Goal: Transaction & Acquisition: Download file/media

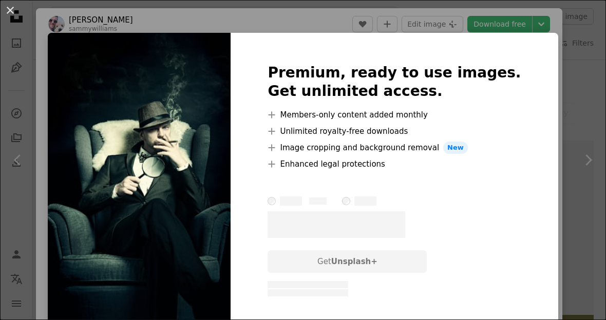
scroll to position [78, 0]
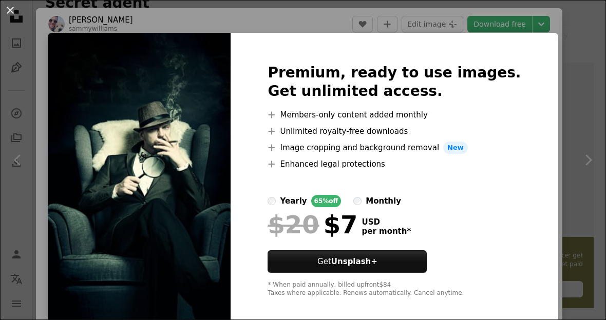
click at [190, 178] on img at bounding box center [139, 181] width 183 height 296
click at [217, 225] on img at bounding box center [139, 181] width 183 height 296
click at [265, 13] on div "An X shape Premium, ready to use images. Get unlimited access. A plus sign Memb…" at bounding box center [303, 160] width 606 height 320
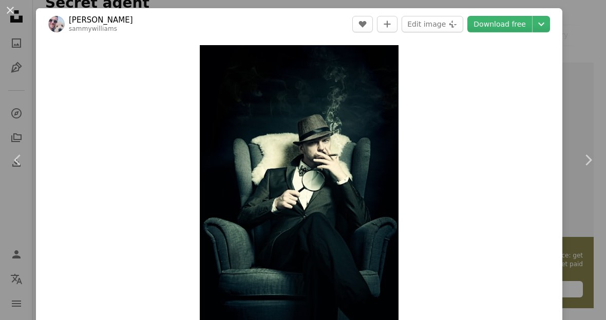
scroll to position [14, 0]
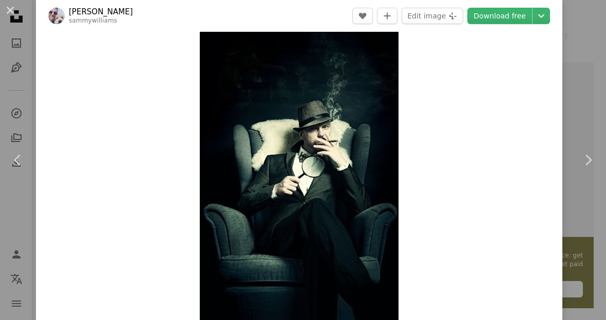
click at [385, 55] on img "Zoom in on this image" at bounding box center [299, 180] width 199 height 298
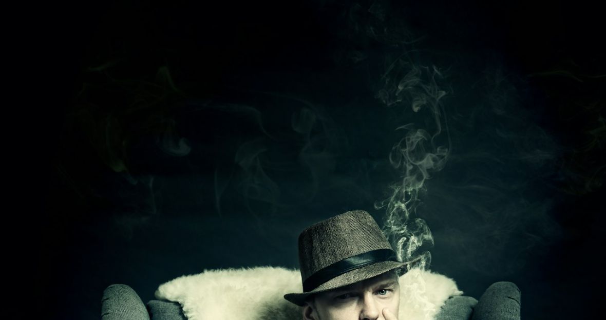
scroll to position [277, 0]
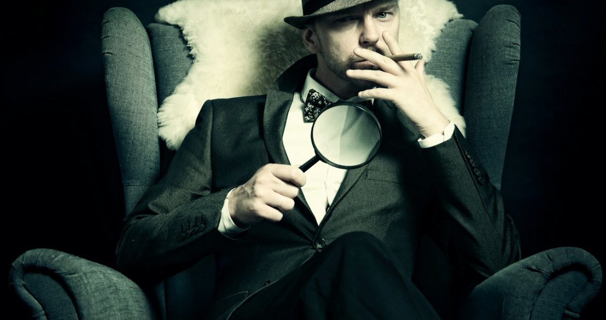
click at [400, 81] on img "Zoom out on this image" at bounding box center [302, 177] width 607 height 910
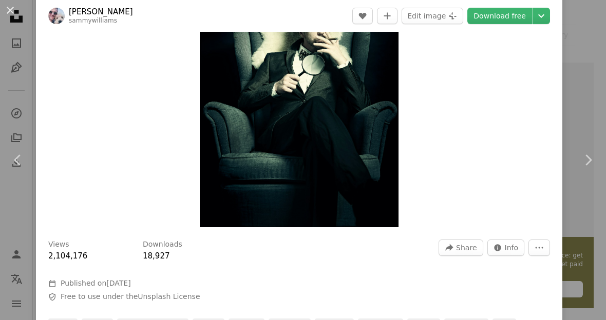
scroll to position [126, 0]
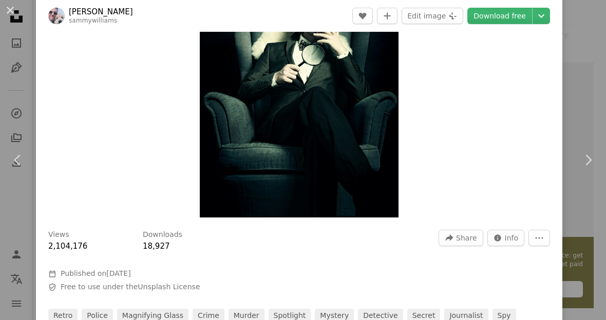
click at [532, 14] on link "Download free" at bounding box center [499, 16] width 65 height 16
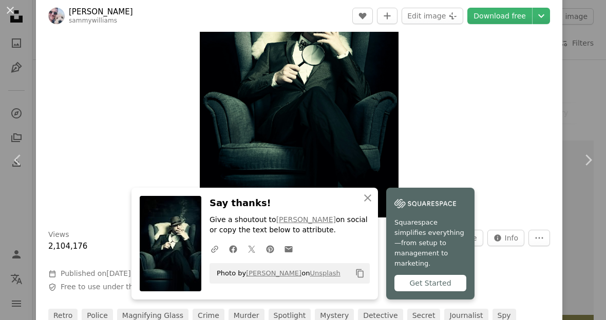
click at [532, 19] on link "Download free" at bounding box center [499, 16] width 65 height 16
click at [370, 204] on icon "An X shape" at bounding box center [367, 198] width 12 height 12
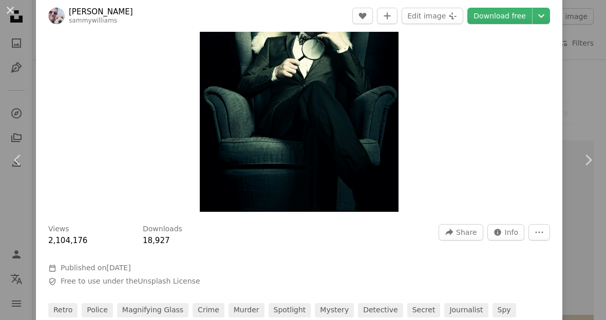
scroll to position [131, 0]
click at [549, 16] on icon "Chevron down" at bounding box center [541, 16] width 16 height 12
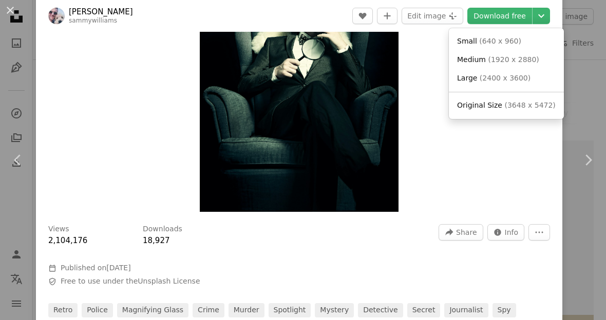
click at [518, 38] on link "Small ( 640 x 960 )" at bounding box center [506, 41] width 107 height 18
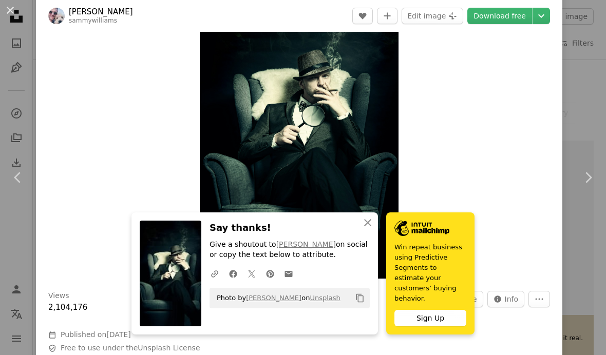
scroll to position [67, 0]
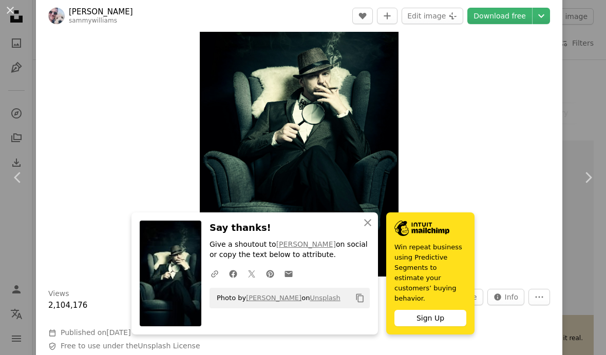
click at [5, 16] on button "An X shape" at bounding box center [10, 10] width 12 height 12
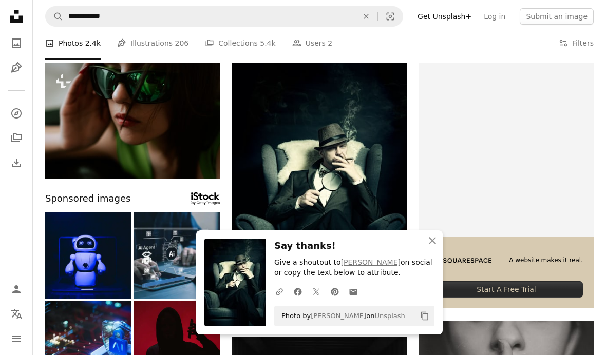
click at [9, 24] on icon "Unsplash logo Unsplash Home" at bounding box center [16, 16] width 21 height 21
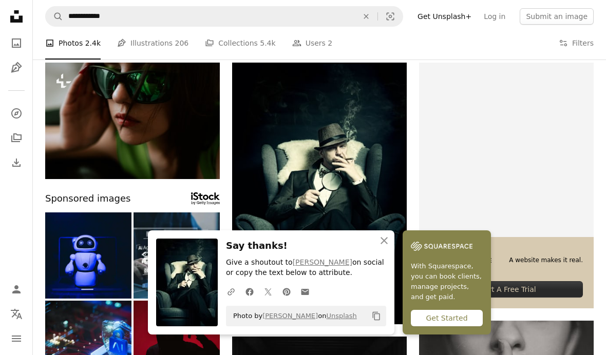
scroll to position [36, 0]
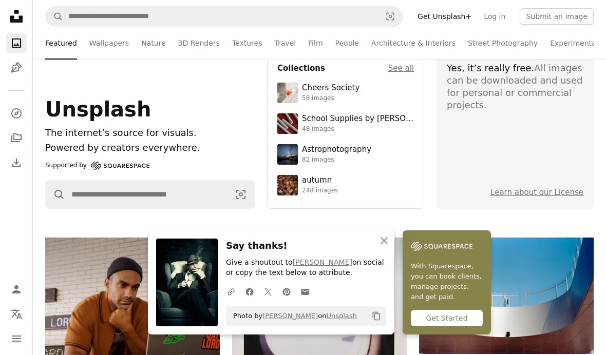
click at [383, 245] on icon "An X shape" at bounding box center [384, 241] width 12 height 12
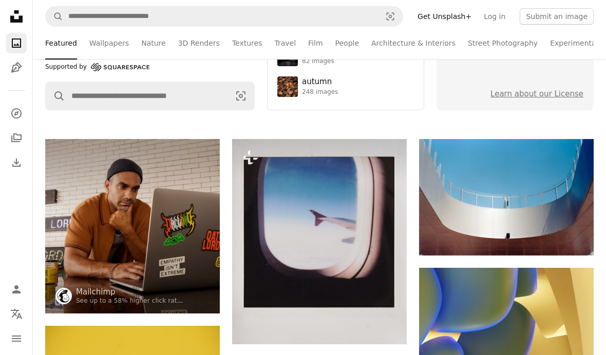
scroll to position [135, 0]
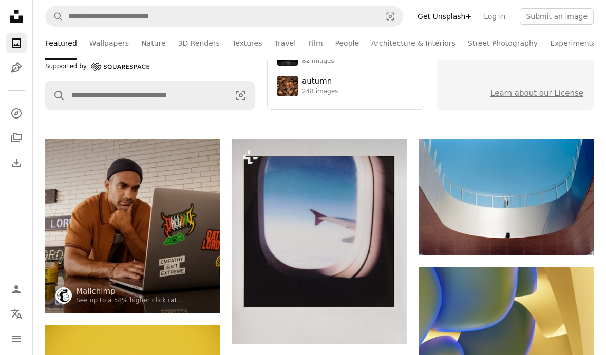
click at [576, 12] on button "Submit an image" at bounding box center [556, 16] width 74 height 16
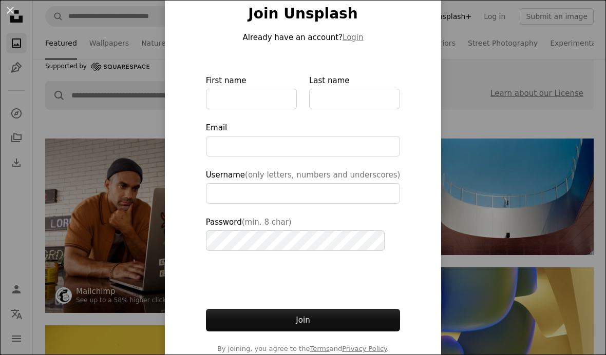
scroll to position [54, 0]
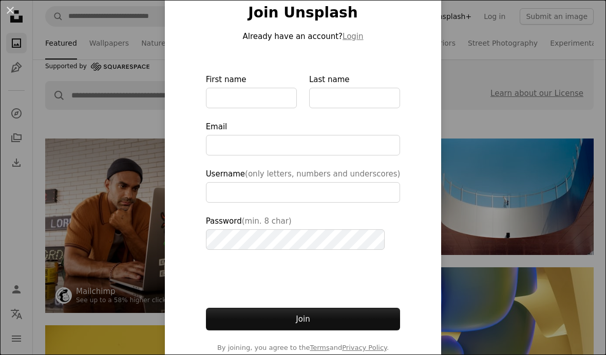
click at [483, 114] on div "An X shape Join Unsplash Already have an account? Login First name Last name Em…" at bounding box center [303, 177] width 606 height 355
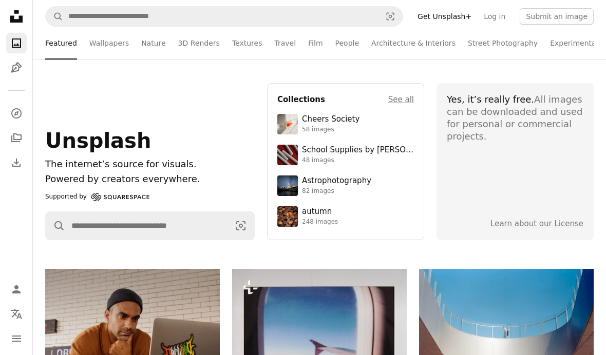
scroll to position [6, 0]
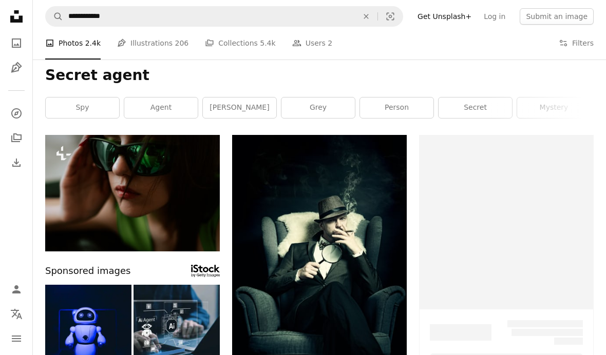
scroll to position [78, 0]
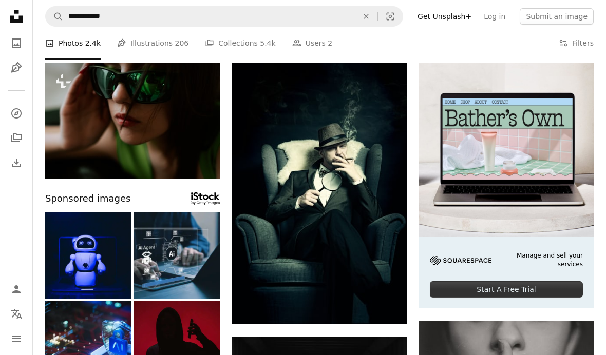
scroll to position [77, 0]
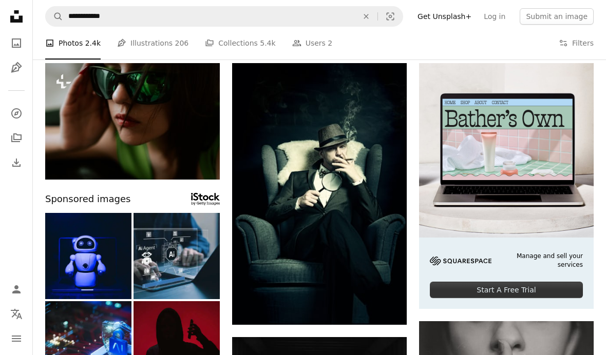
click at [390, 77] on button "A plus sign" at bounding box center [386, 81] width 21 height 16
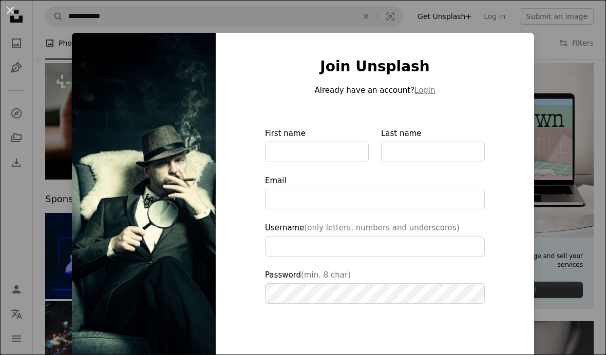
click at [177, 151] on img at bounding box center [144, 232] width 144 height 399
type input "**********"
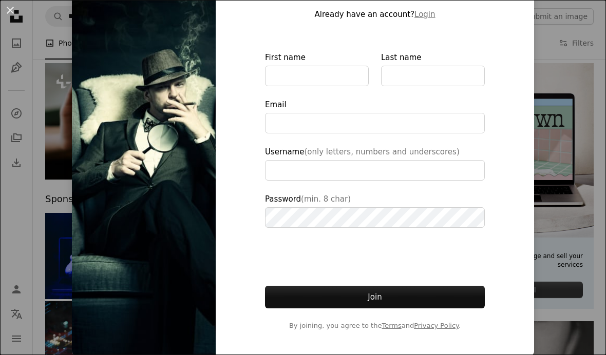
scroll to position [75, 0]
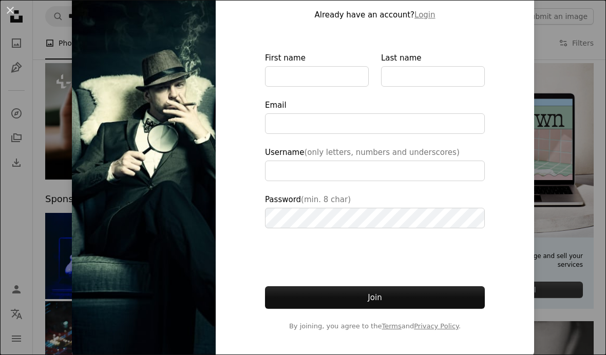
click at [581, 96] on div "An X shape Join Unsplash Already have an account? Login First name Last name Em…" at bounding box center [303, 177] width 606 height 355
